Goal: Task Accomplishment & Management: Manage account settings

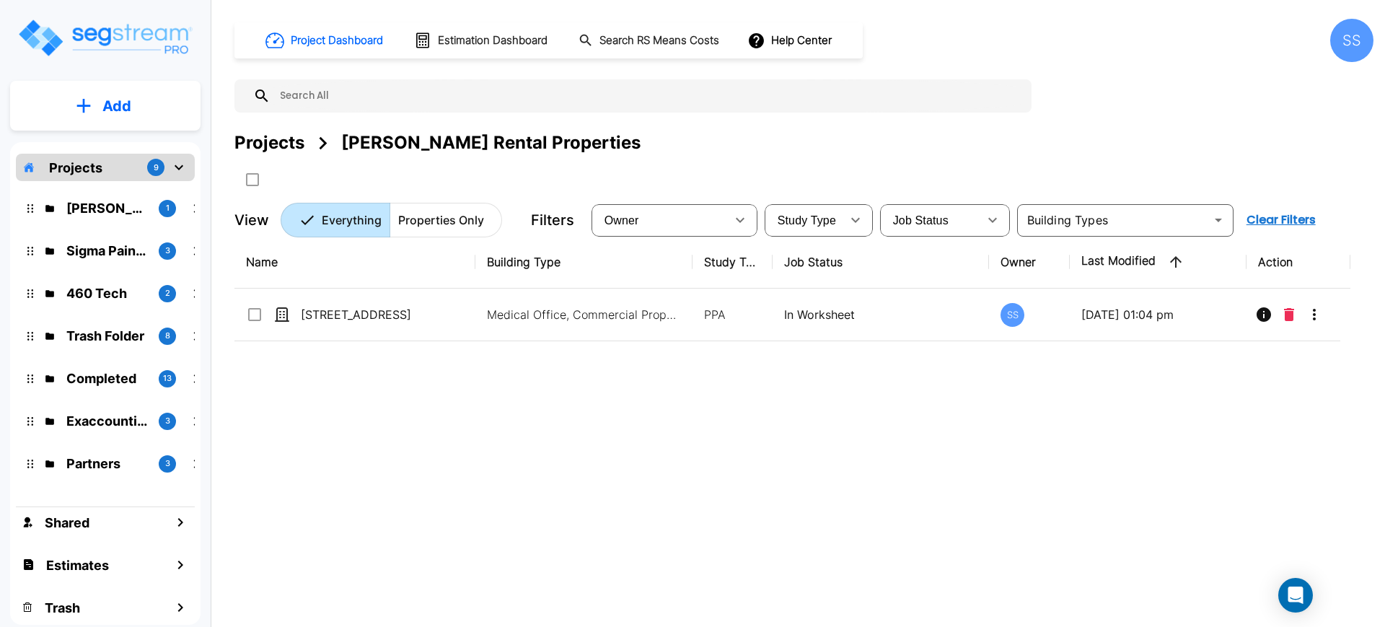
click at [117, 30] on img "mailbox folders" at bounding box center [105, 37] width 177 height 41
click at [136, 35] on img "mailbox folders" at bounding box center [105, 37] width 177 height 41
click at [291, 144] on div "Projects" at bounding box center [269, 143] width 70 height 26
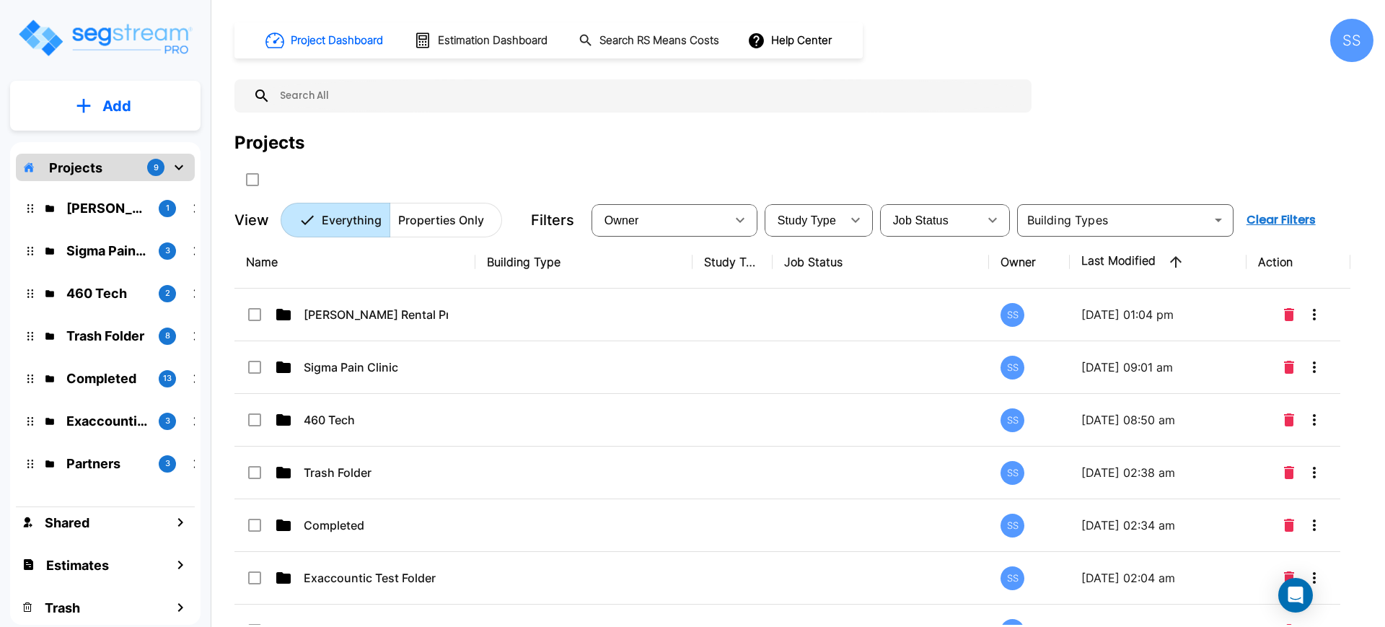
click at [291, 144] on div "Projects" at bounding box center [269, 143] width 70 height 26
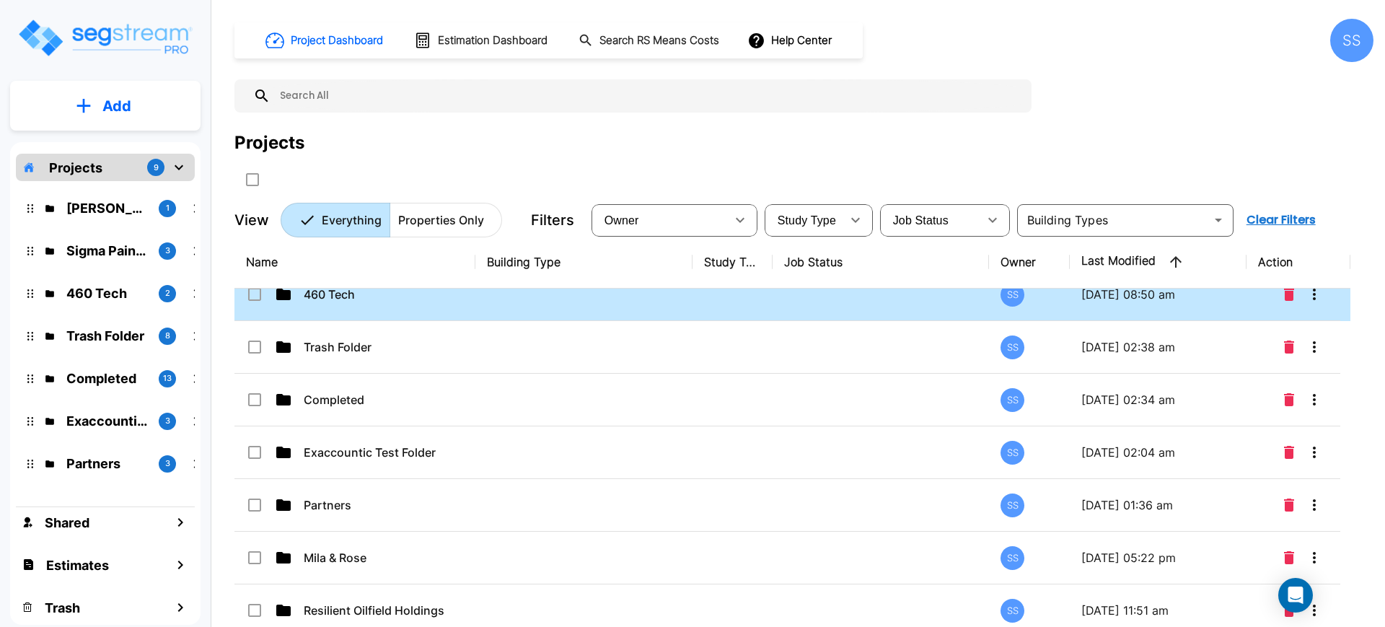
scroll to position [138, 0]
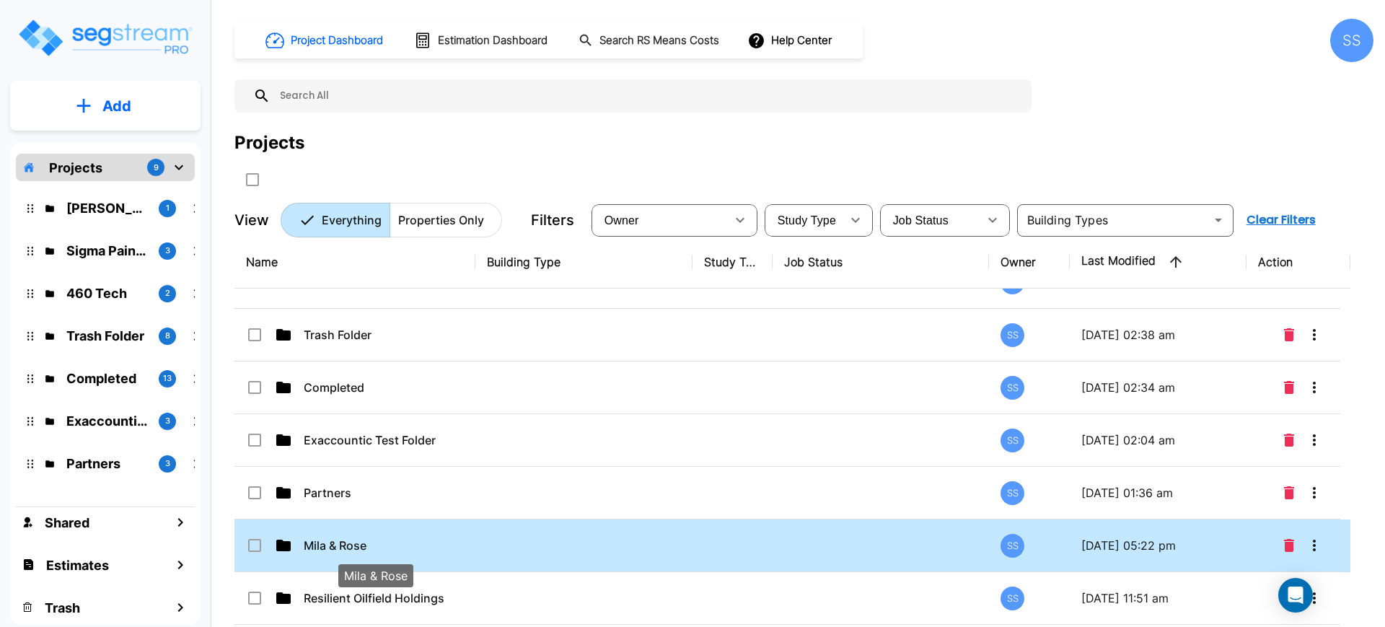
click at [324, 538] on p "Mila & Rose" at bounding box center [376, 545] width 144 height 17
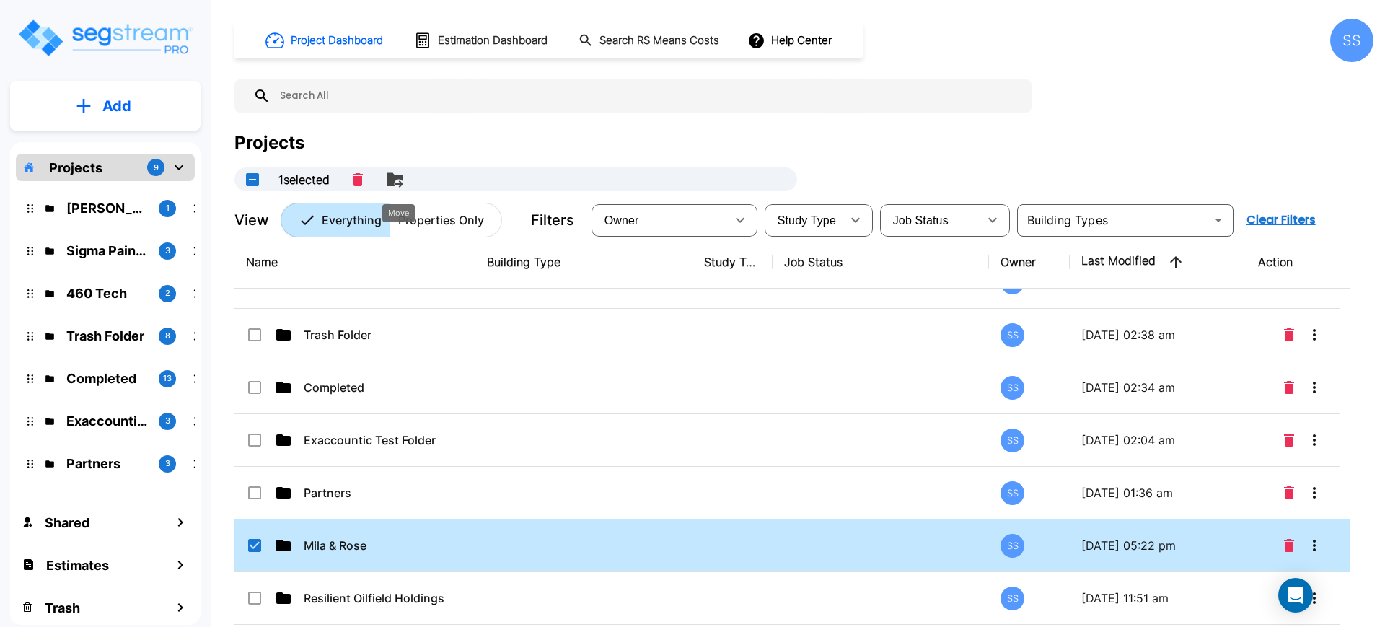
click at [394, 176] on icon "Move" at bounding box center [395, 179] width 16 height 14
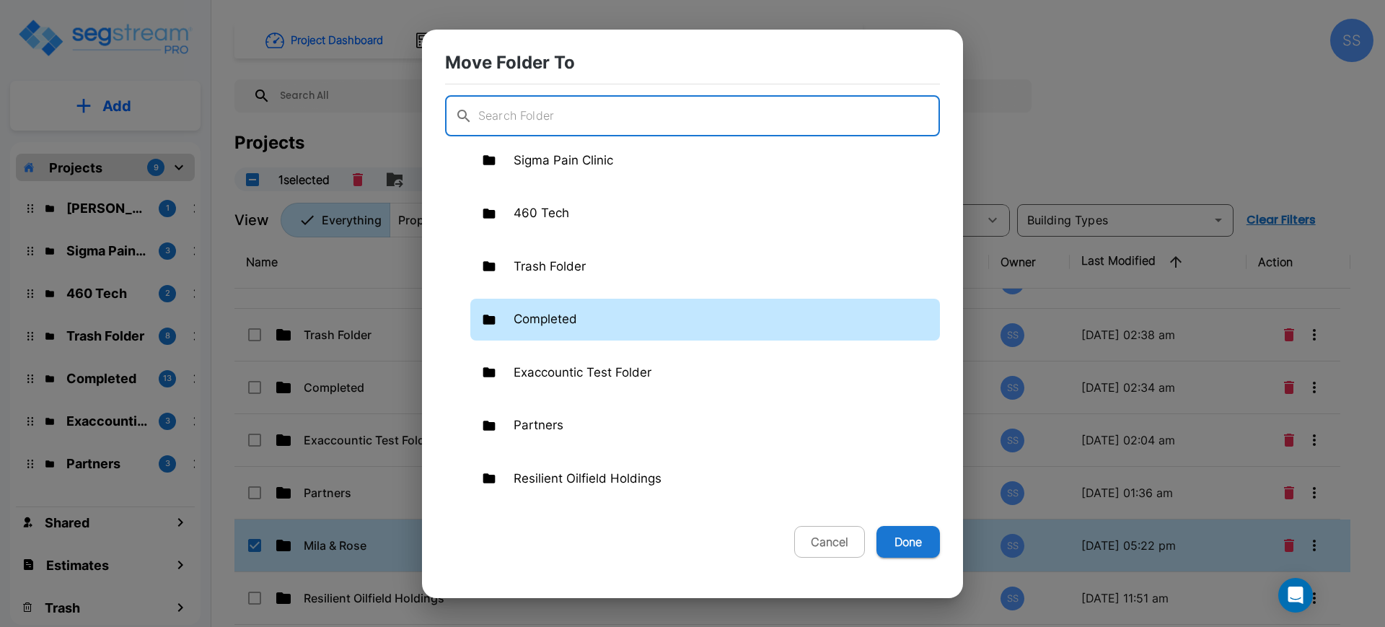
scroll to position [116, 0]
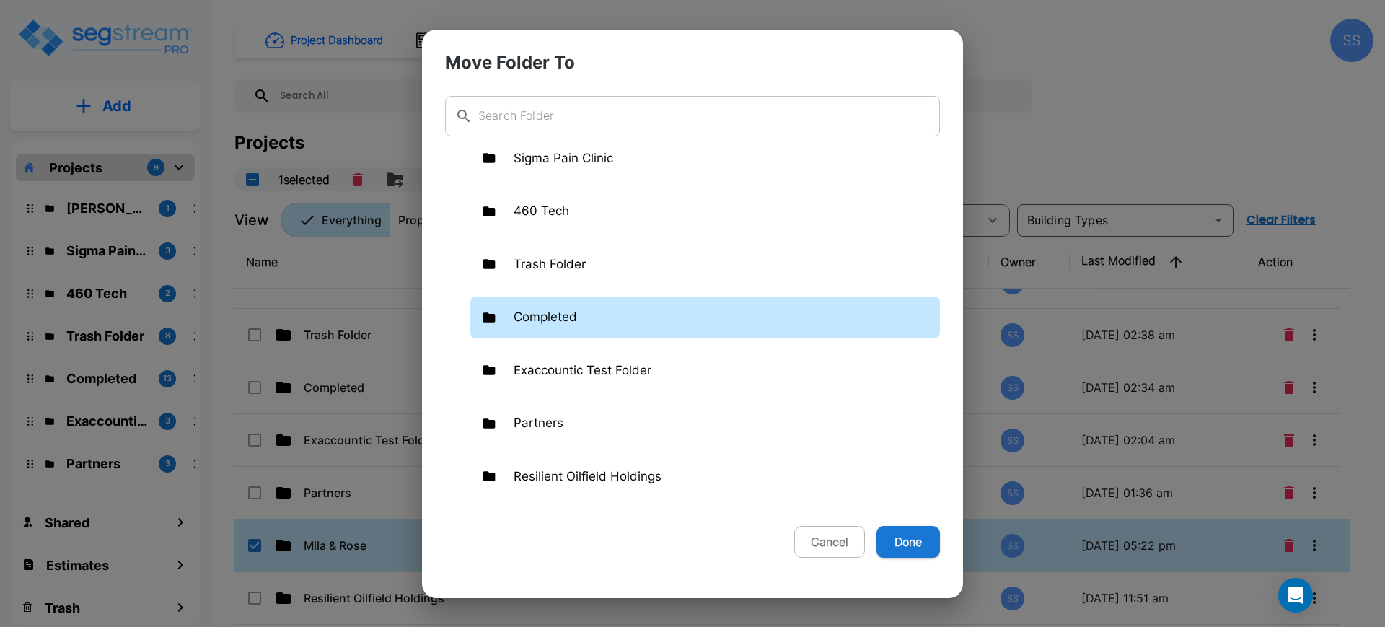
click at [578, 323] on div "Completed" at bounding box center [704, 317] width 469 height 42
click at [919, 544] on button "Done" at bounding box center [907, 542] width 63 height 32
checkbox input "false"
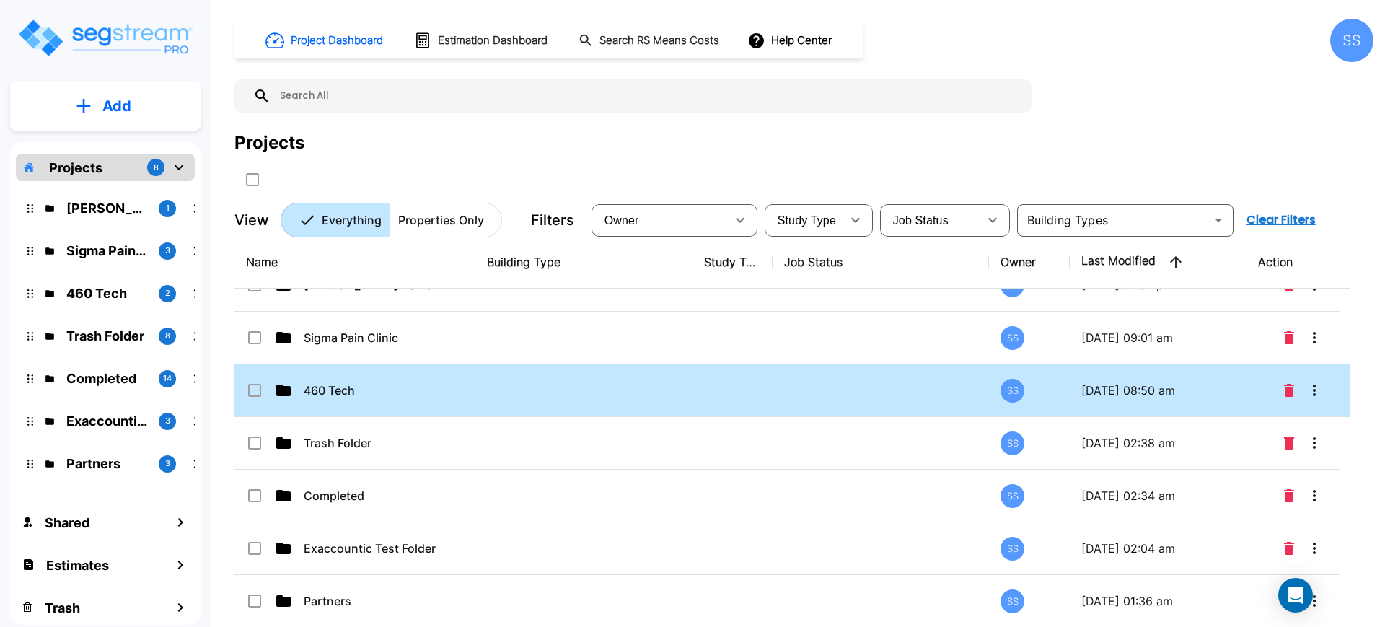
scroll to position [0, 0]
